Goal: Task Accomplishment & Management: Use online tool/utility

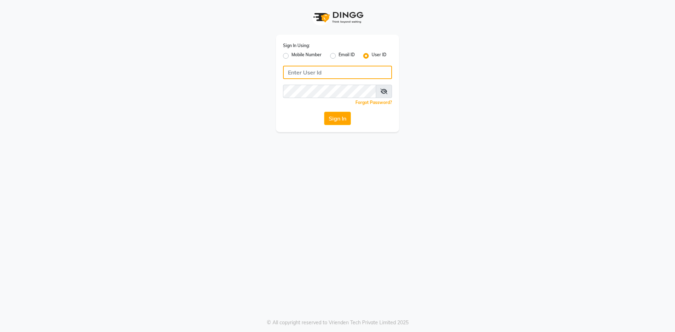
type input "alenna"
click at [344, 119] on button "Sign In" at bounding box center [337, 118] width 27 height 13
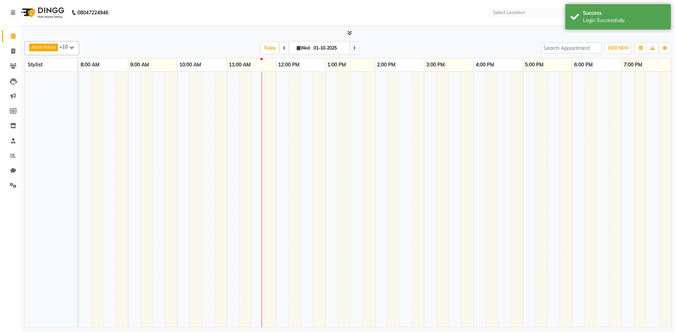
select select "en"
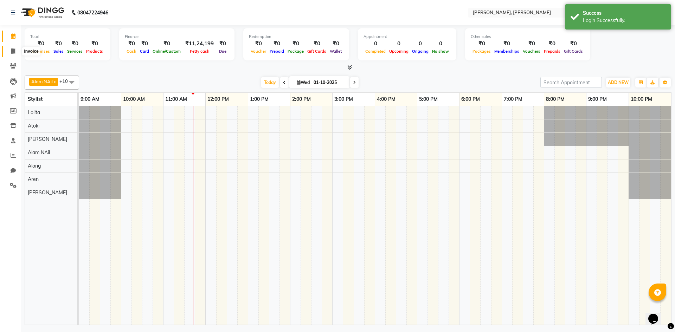
click at [13, 50] on icon at bounding box center [13, 51] width 4 height 5
select select "service"
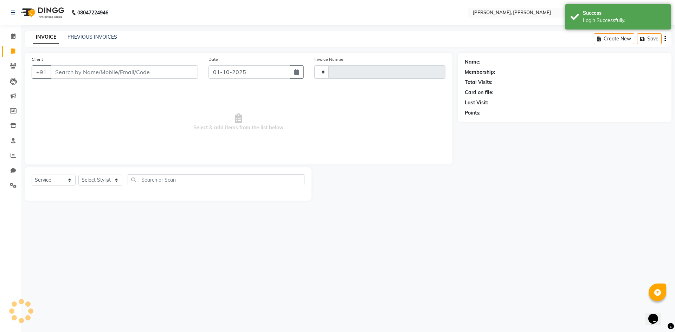
type input "0718"
select select "5264"
click at [70, 179] on select "Select Service Product Membership Package Voucher Prepaid Gift Card" at bounding box center [54, 180] width 44 height 11
click at [32, 175] on select "Select Service Product Membership Package Voucher Prepaid Gift Card" at bounding box center [54, 180] width 44 height 11
click at [115, 180] on select "Select Stylist Alam NAil Along anju [PERSON_NAME] [PERSON_NAME] Lolita luni" at bounding box center [100, 180] width 44 height 11
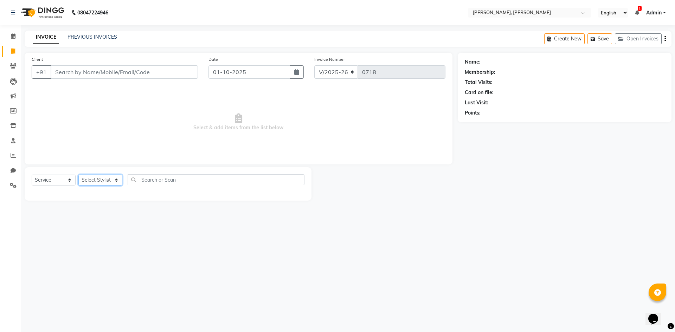
select select "66502"
click at [78, 175] on select "Select Stylist Alam NAil Along anju [PERSON_NAME] [PERSON_NAME] Lolita luni" at bounding box center [100, 180] width 44 height 11
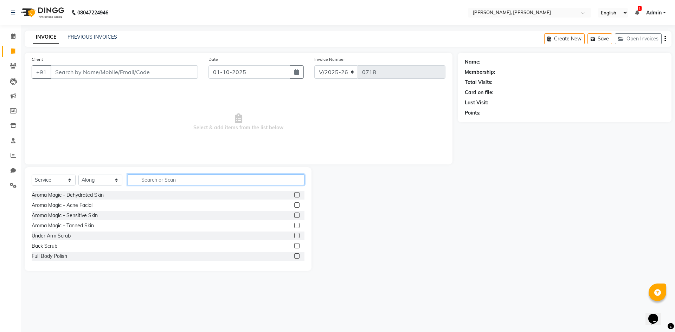
click at [165, 182] on input "text" at bounding box center [216, 179] width 177 height 11
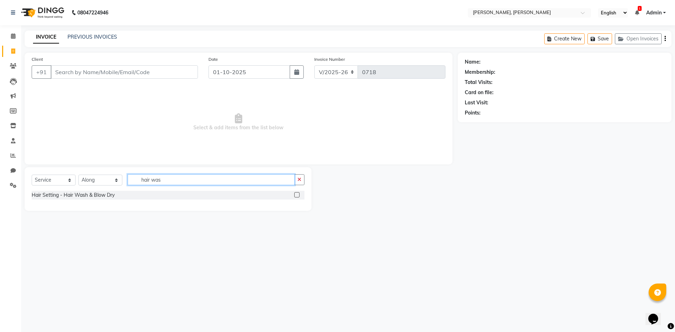
type input "hair was"
click at [297, 195] on label at bounding box center [296, 194] width 5 height 5
click at [297, 195] on input "checkbox" at bounding box center [296, 195] width 5 height 5
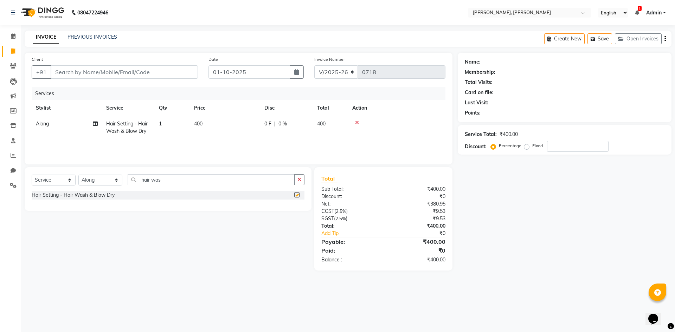
checkbox input "false"
click at [127, 74] on input "Client" at bounding box center [124, 71] width 147 height 13
type input "8"
type input "0"
click at [87, 88] on ngb-highlight "8047 224946" at bounding box center [82, 88] width 37 height 7
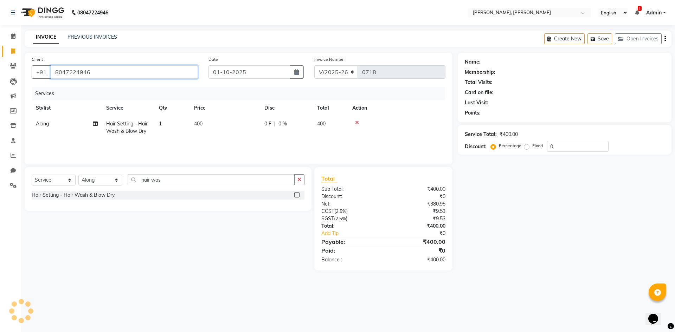
type input "8047224946"
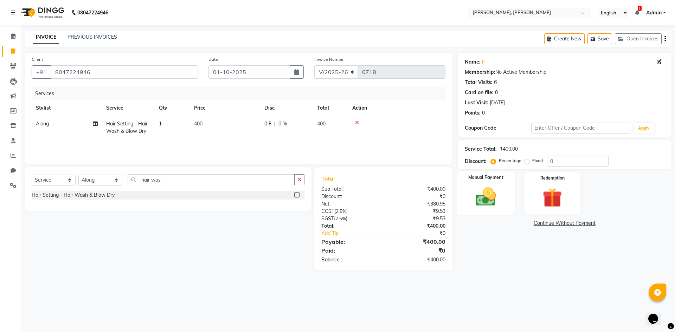
click at [491, 204] on img at bounding box center [486, 196] width 33 height 23
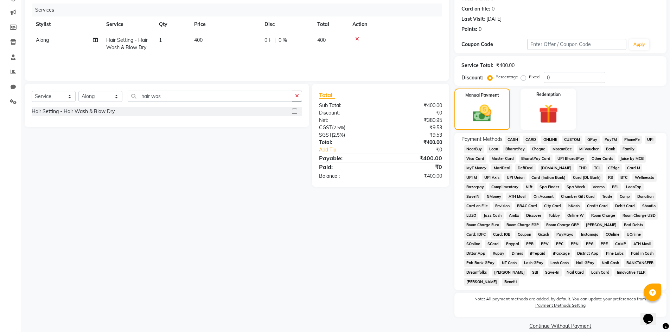
scroll to position [94, 0]
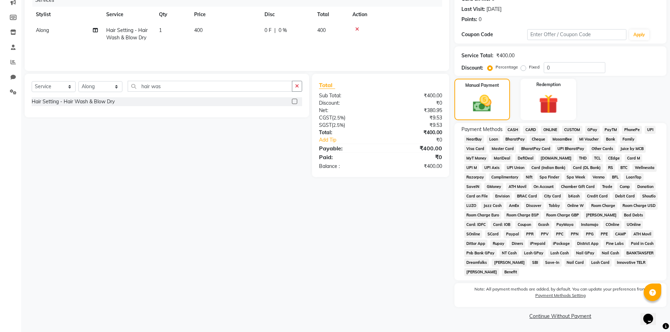
click at [592, 130] on span "GPay" at bounding box center [592, 130] width 14 height 8
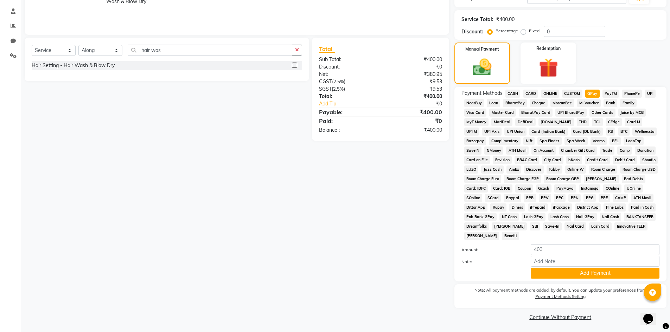
scroll to position [131, 0]
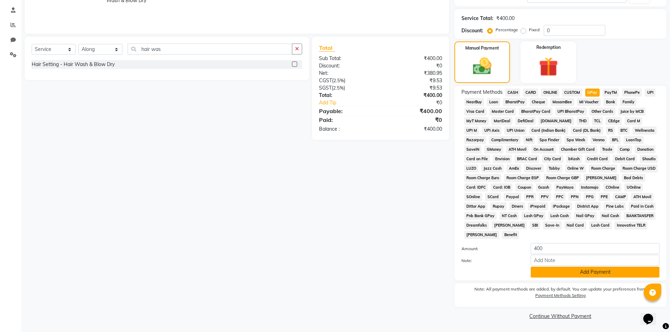
click at [595, 271] on button "Add Payment" at bounding box center [595, 272] width 129 height 11
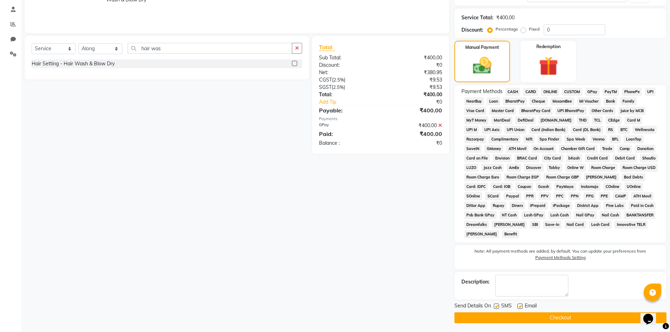
scroll to position [133, 0]
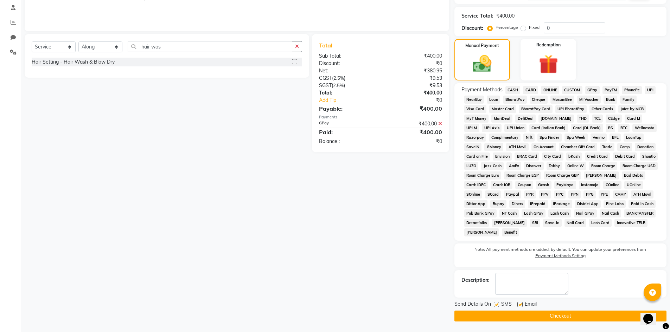
click at [563, 318] on button "Checkout" at bounding box center [560, 316] width 212 height 11
